Goal: Check status: Check status

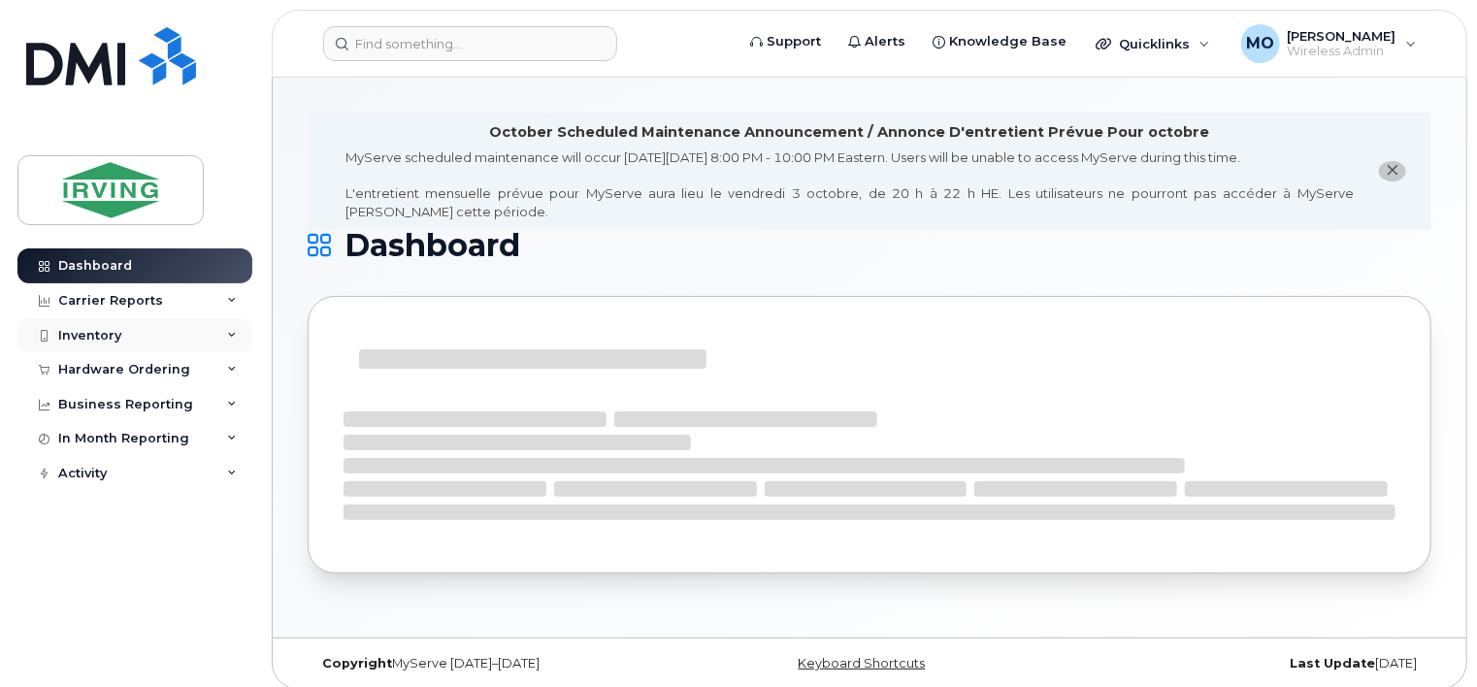
click at [95, 336] on div "Inventory" at bounding box center [89, 336] width 63 height 16
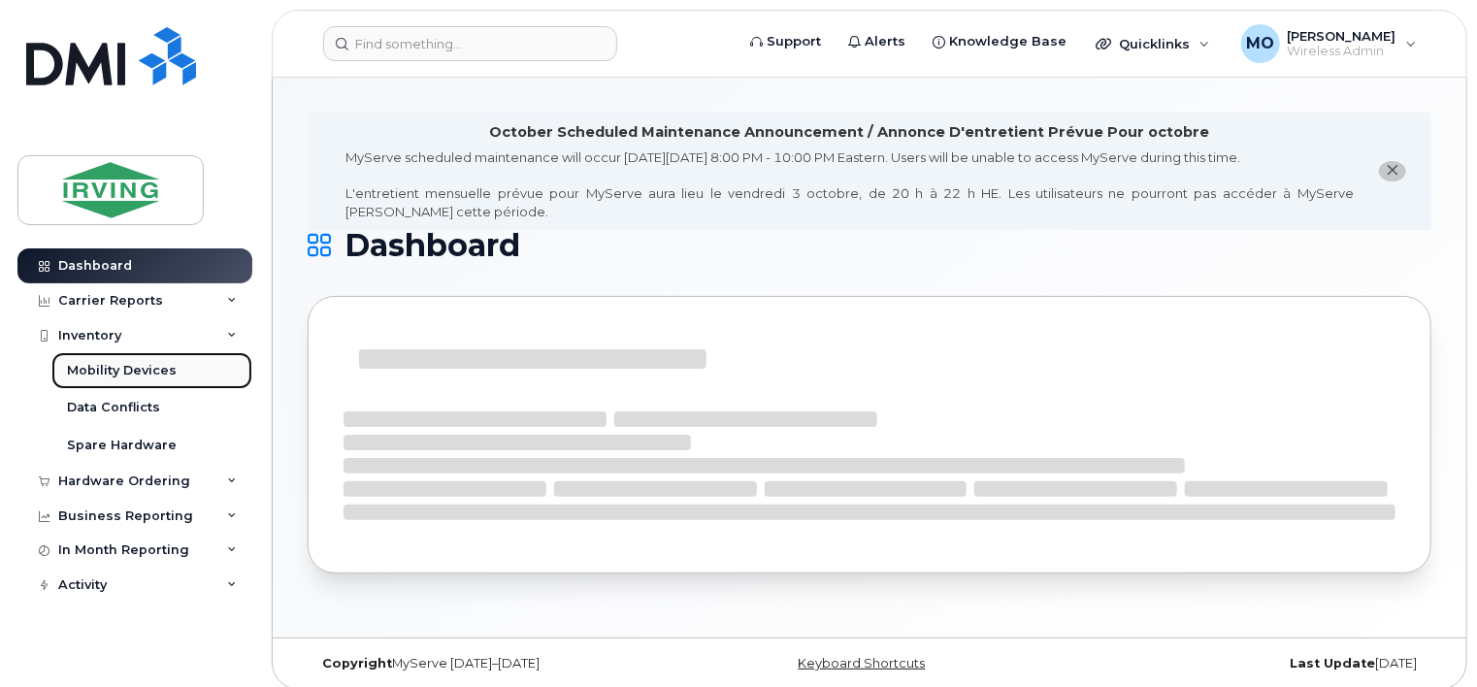
click at [116, 371] on div "Mobility Devices" at bounding box center [122, 370] width 110 height 17
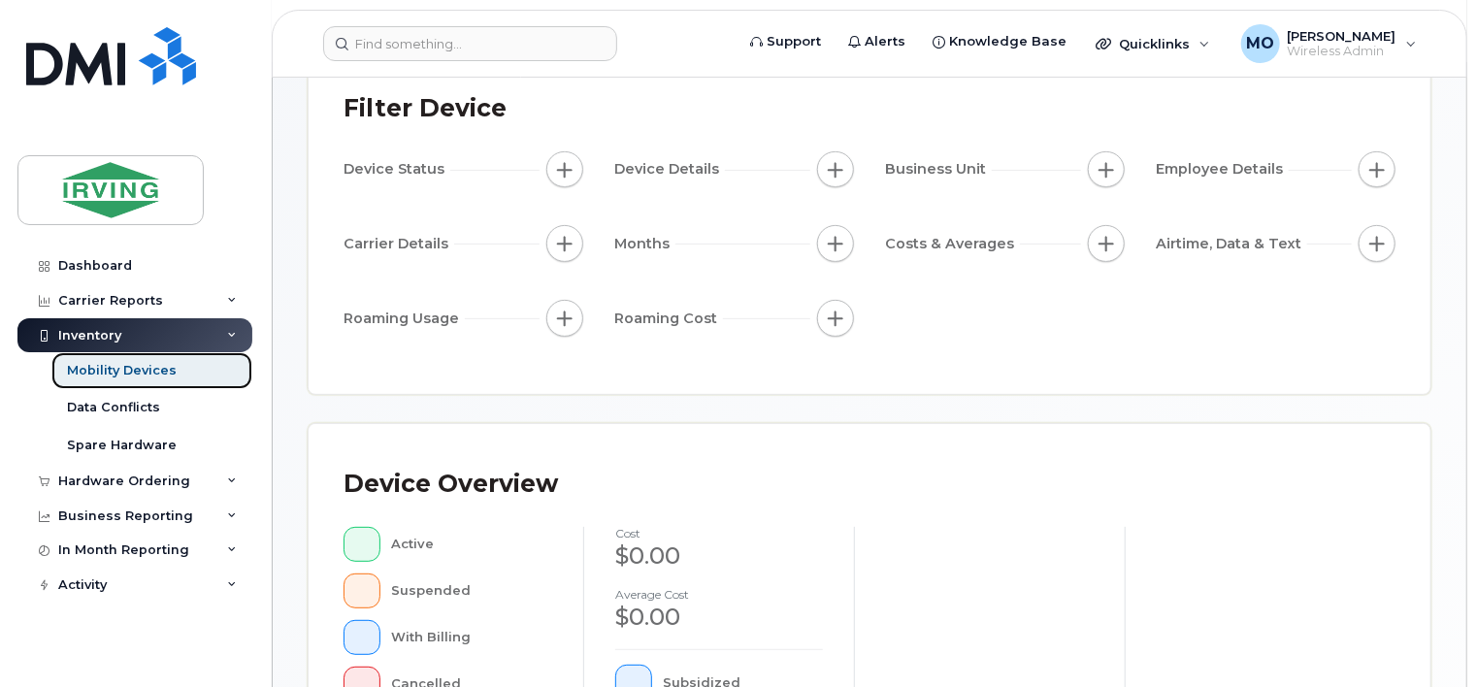
scroll to position [388, 0]
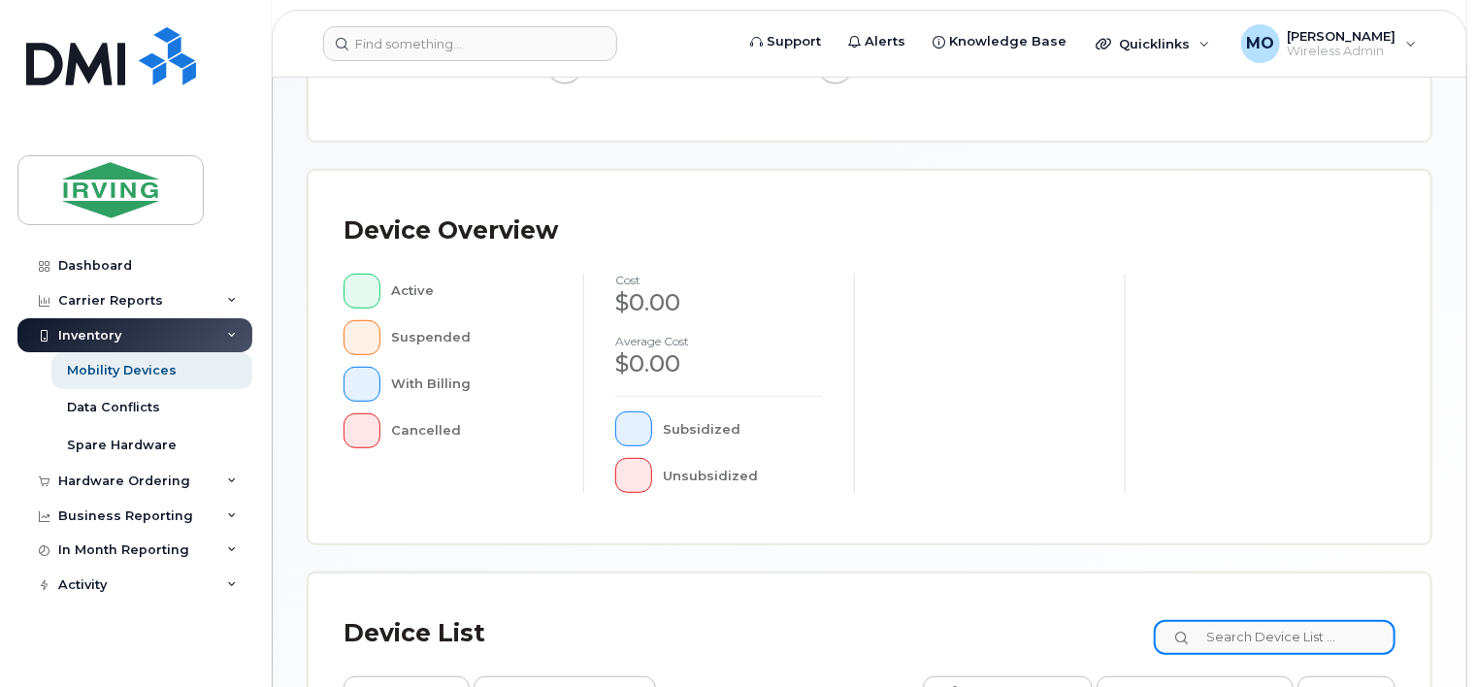
click at [1286, 637] on input at bounding box center [1275, 637] width 242 height 35
paste input "[PHONE_NUMBER]"
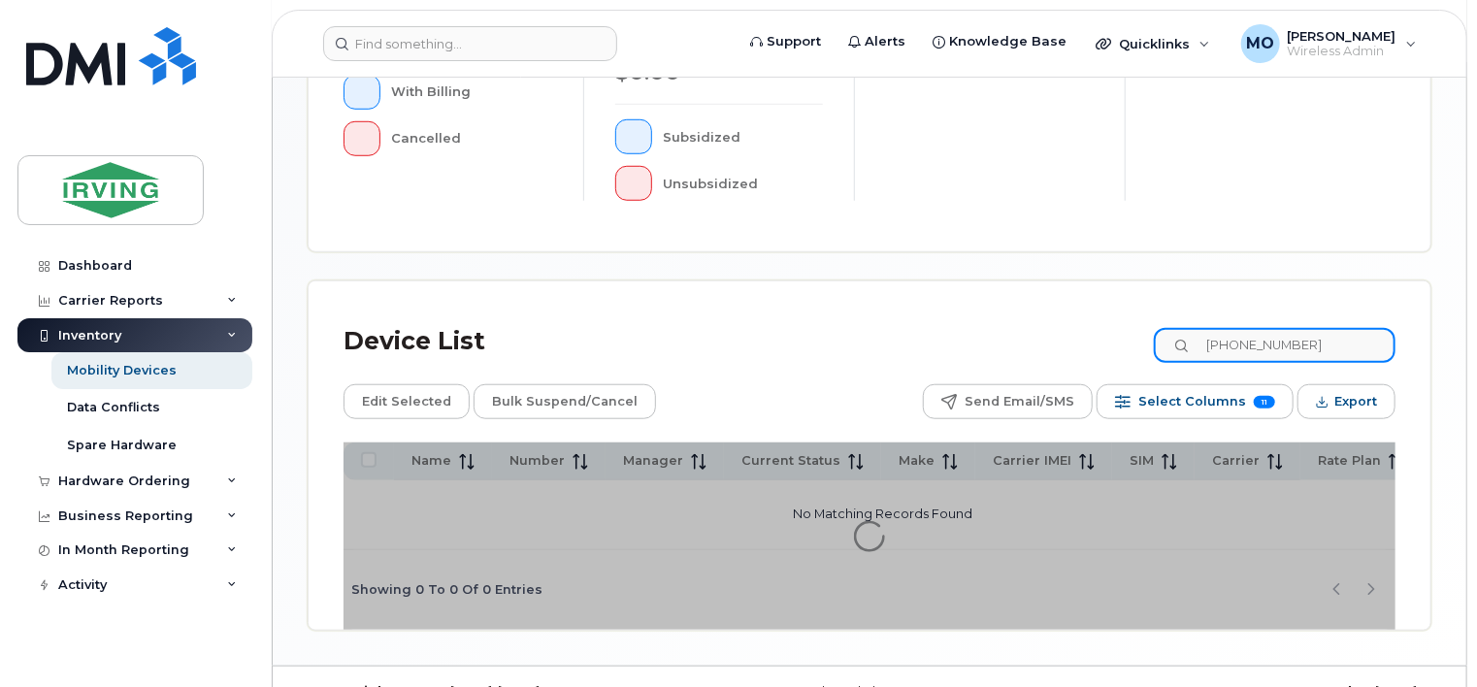
scroll to position [725, 0]
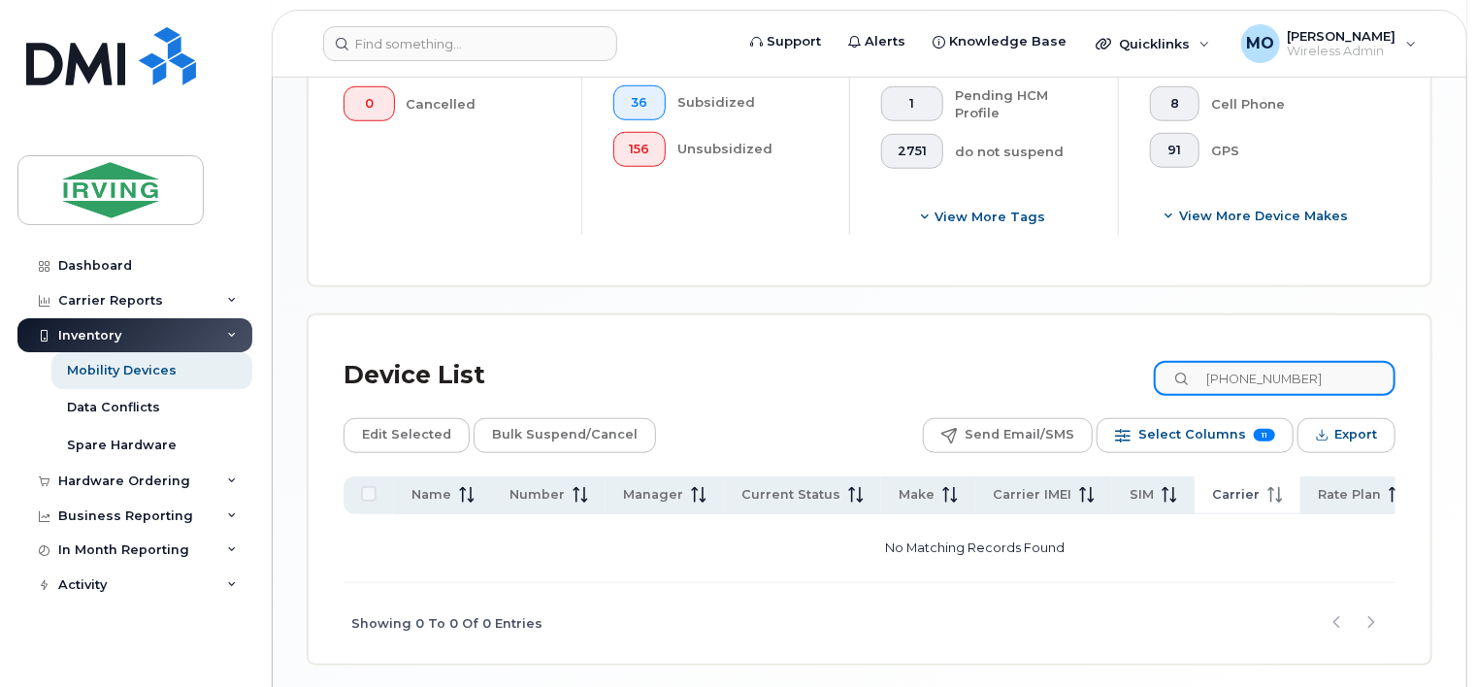
scroll to position [842, 0]
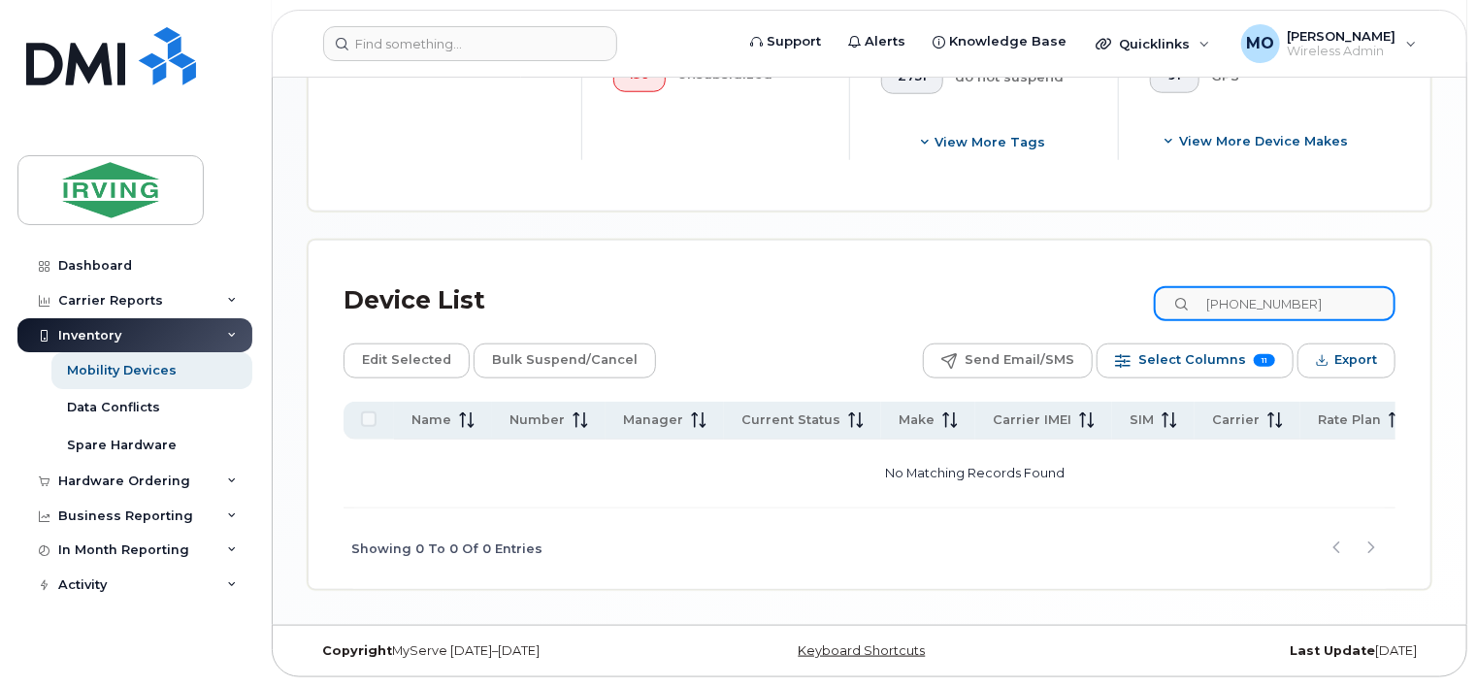
click at [1276, 292] on input "[PHONE_NUMBER]" at bounding box center [1275, 303] width 242 height 35
click at [1247, 303] on input "782-3241056" at bounding box center [1275, 303] width 242 height 35
click at [1308, 286] on div "Device List 7823241056" at bounding box center [870, 301] width 1052 height 50
click at [1308, 295] on input "7823241056" at bounding box center [1275, 303] width 242 height 35
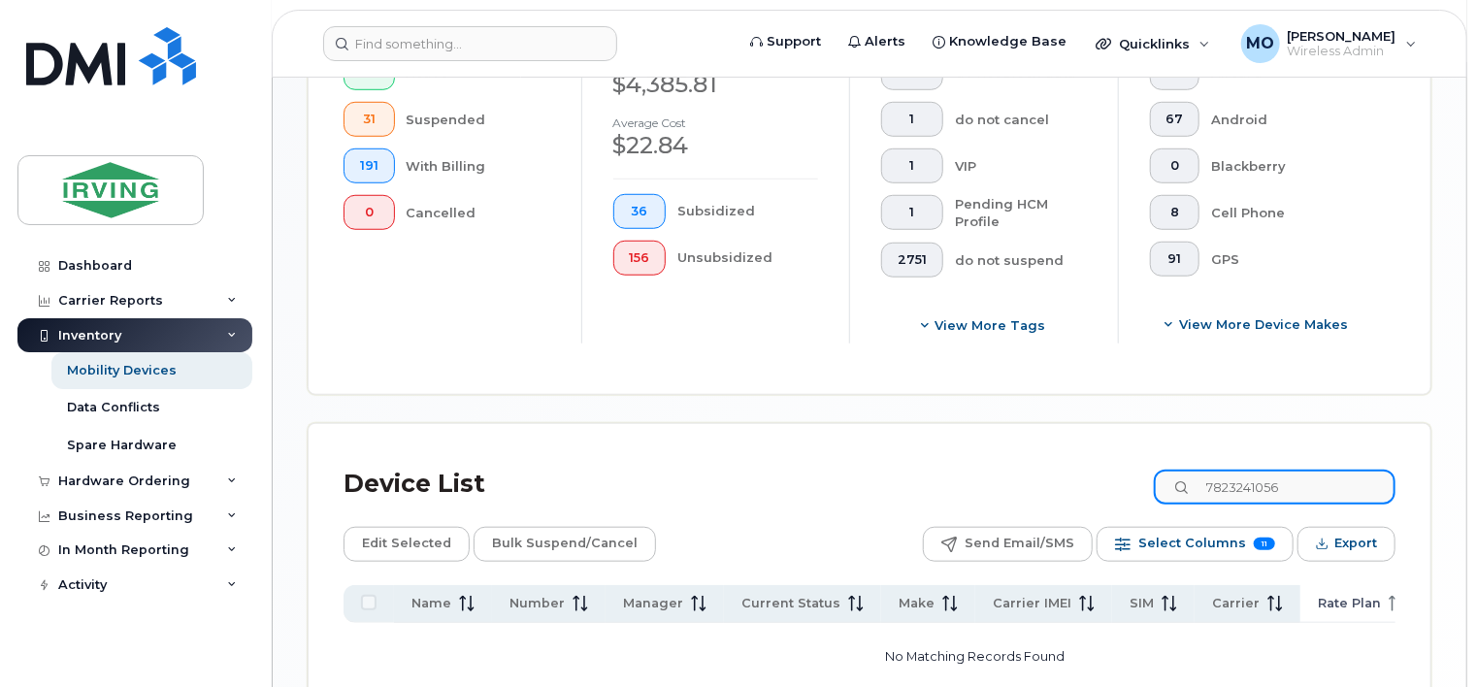
scroll to position [648, 0]
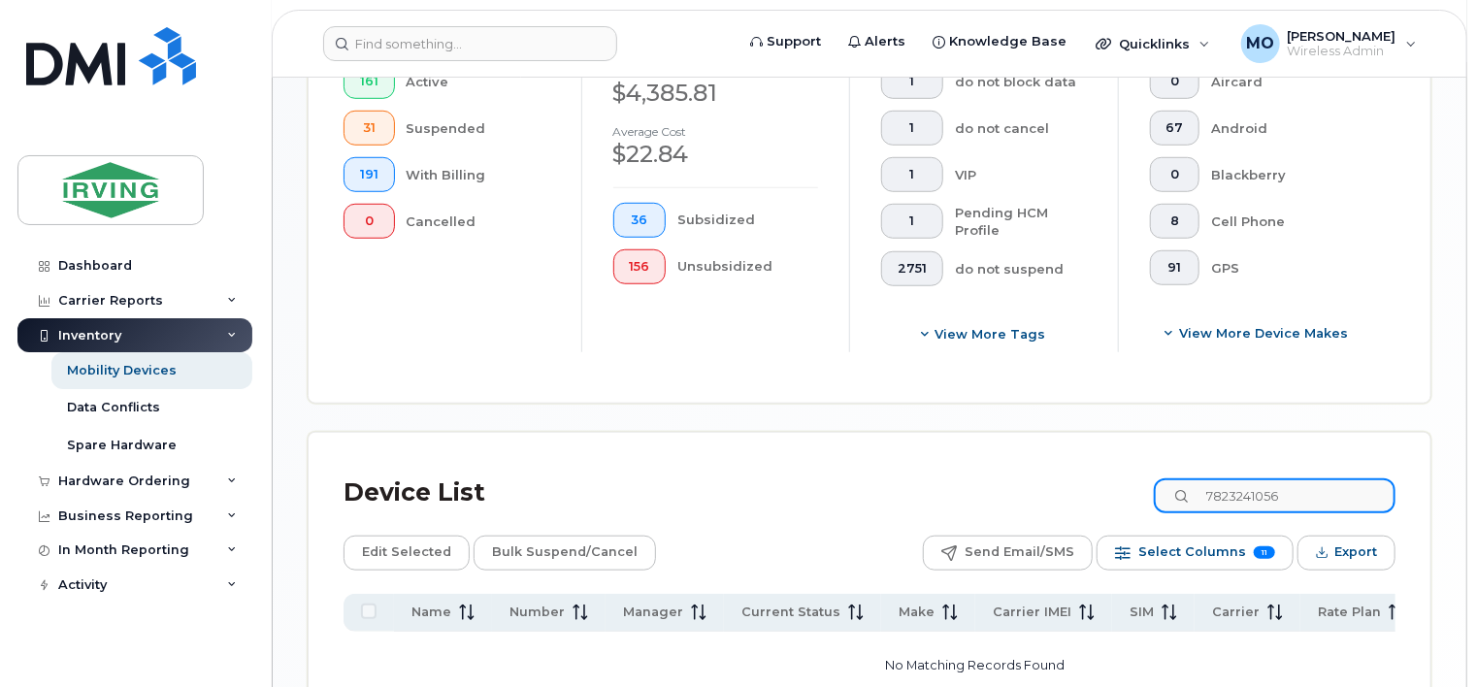
drag, startPoint x: 1299, startPoint y: 489, endPoint x: 1104, endPoint y: 499, distance: 195.3
click at [1114, 509] on div "Device List 7823241056" at bounding box center [870, 493] width 1052 height 50
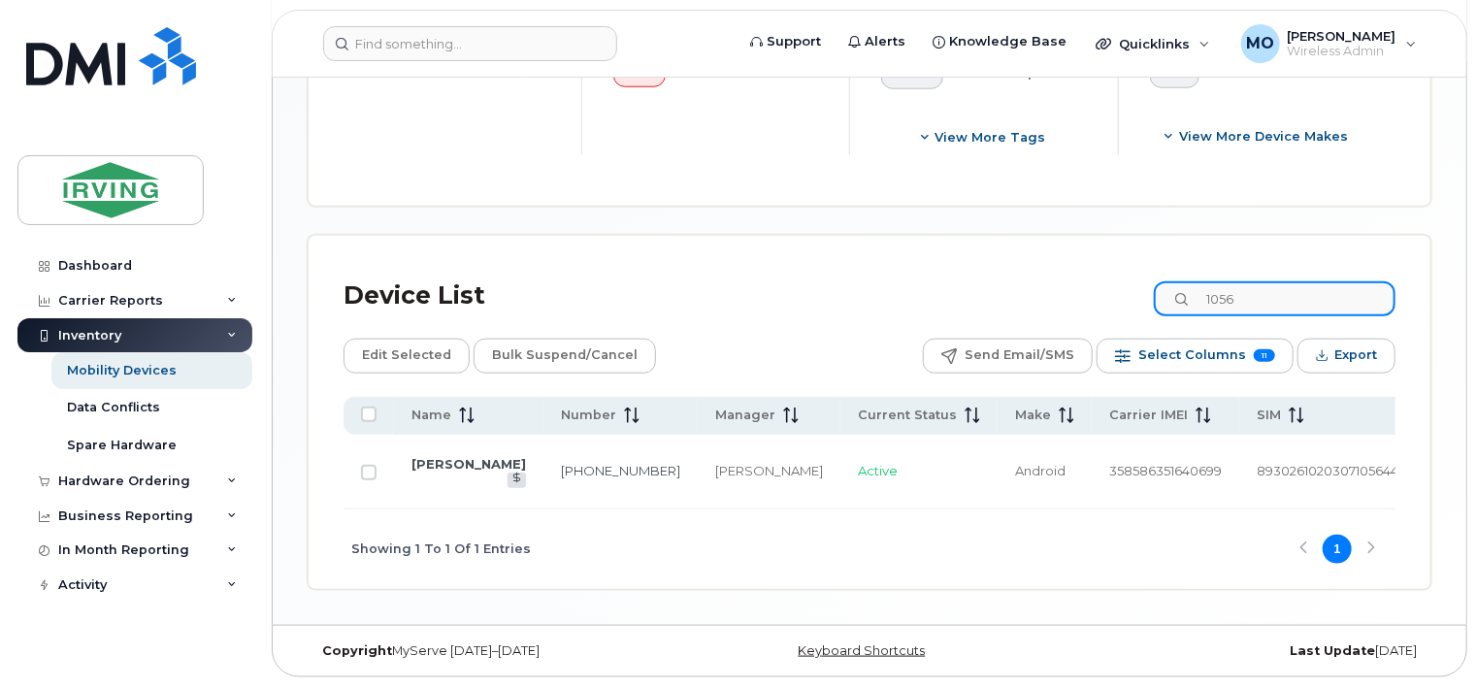
scroll to position [750, 0]
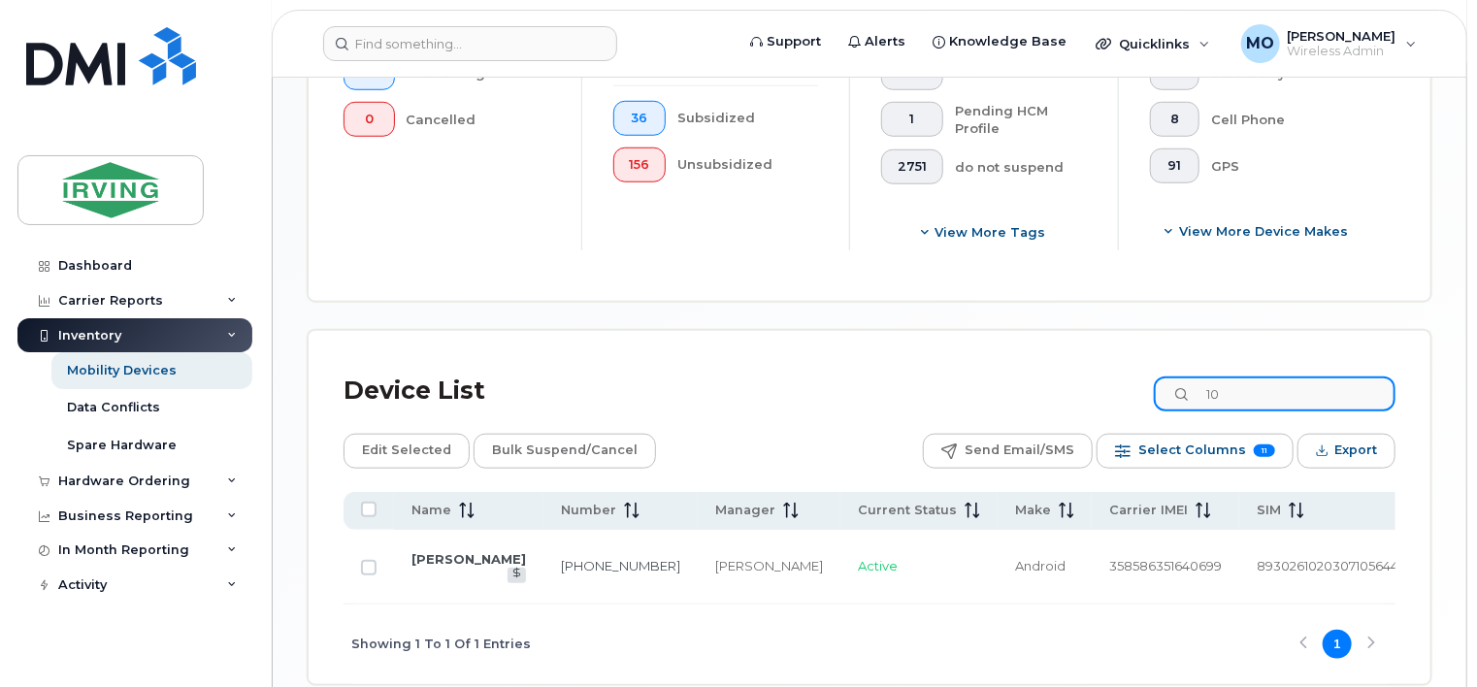
type input "1"
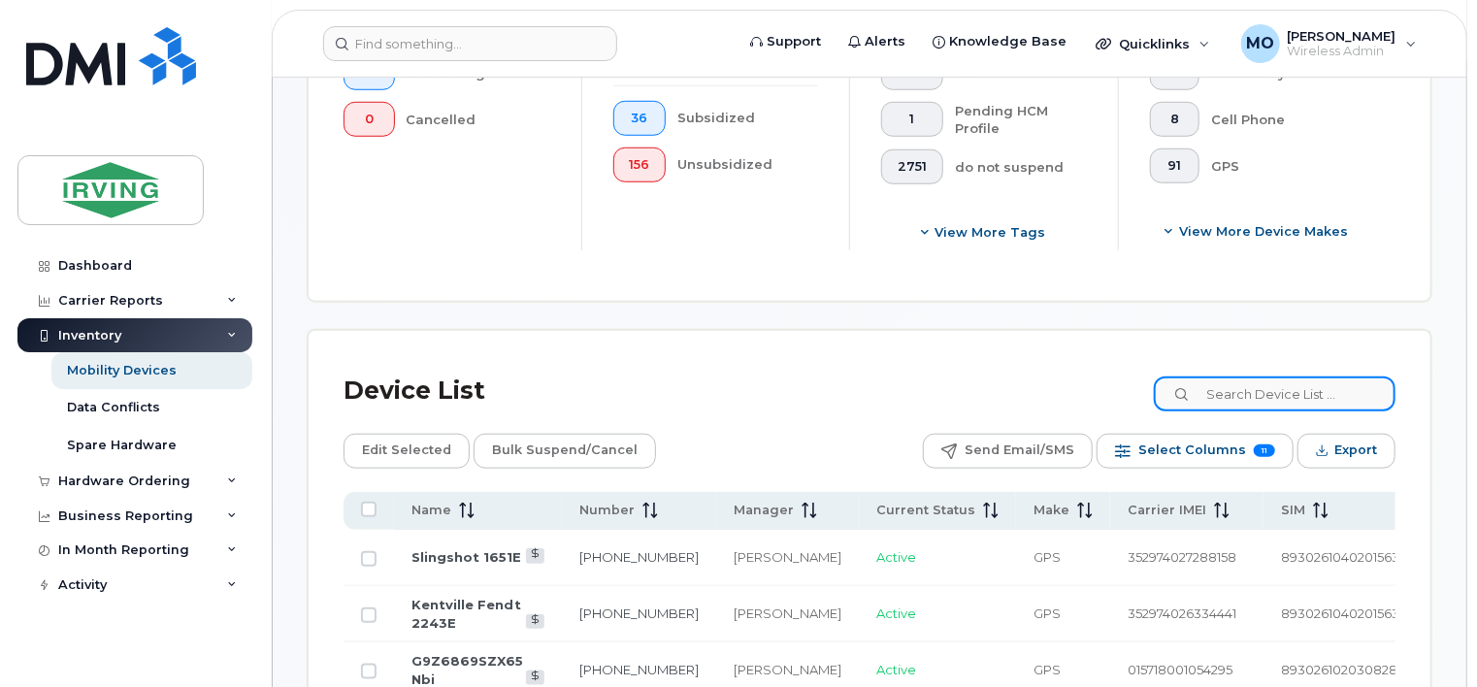
scroll to position [751, 0]
